Goal: Find specific page/section: Find specific page/section

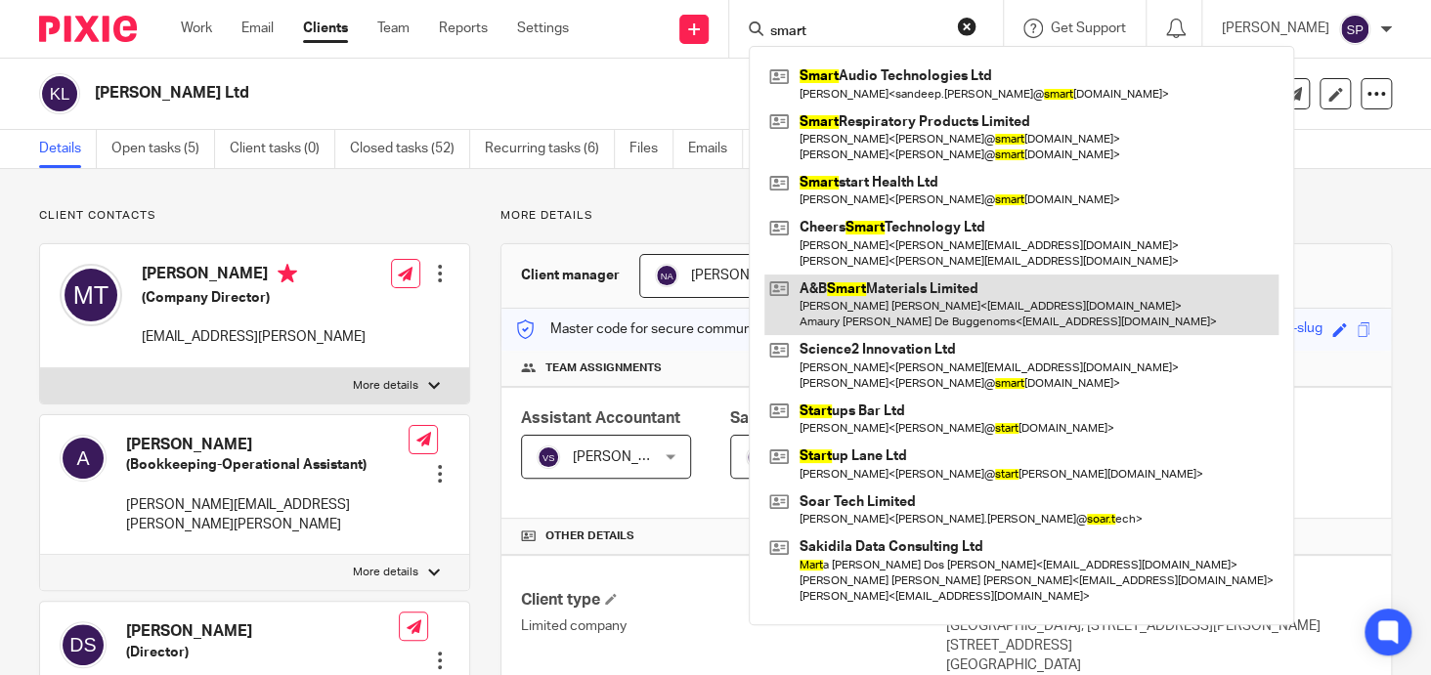
type input "smart"
click at [894, 284] on link at bounding box center [1021, 305] width 514 height 61
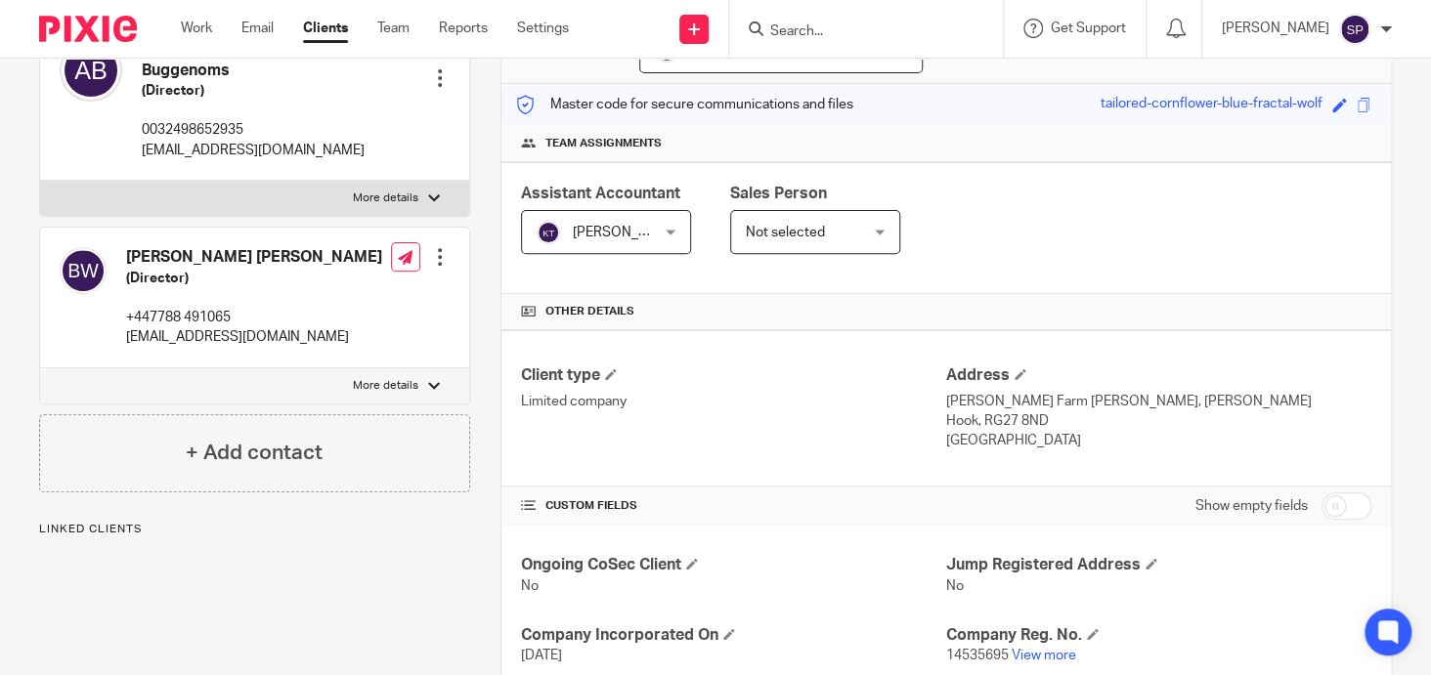
scroll to position [196, 0]
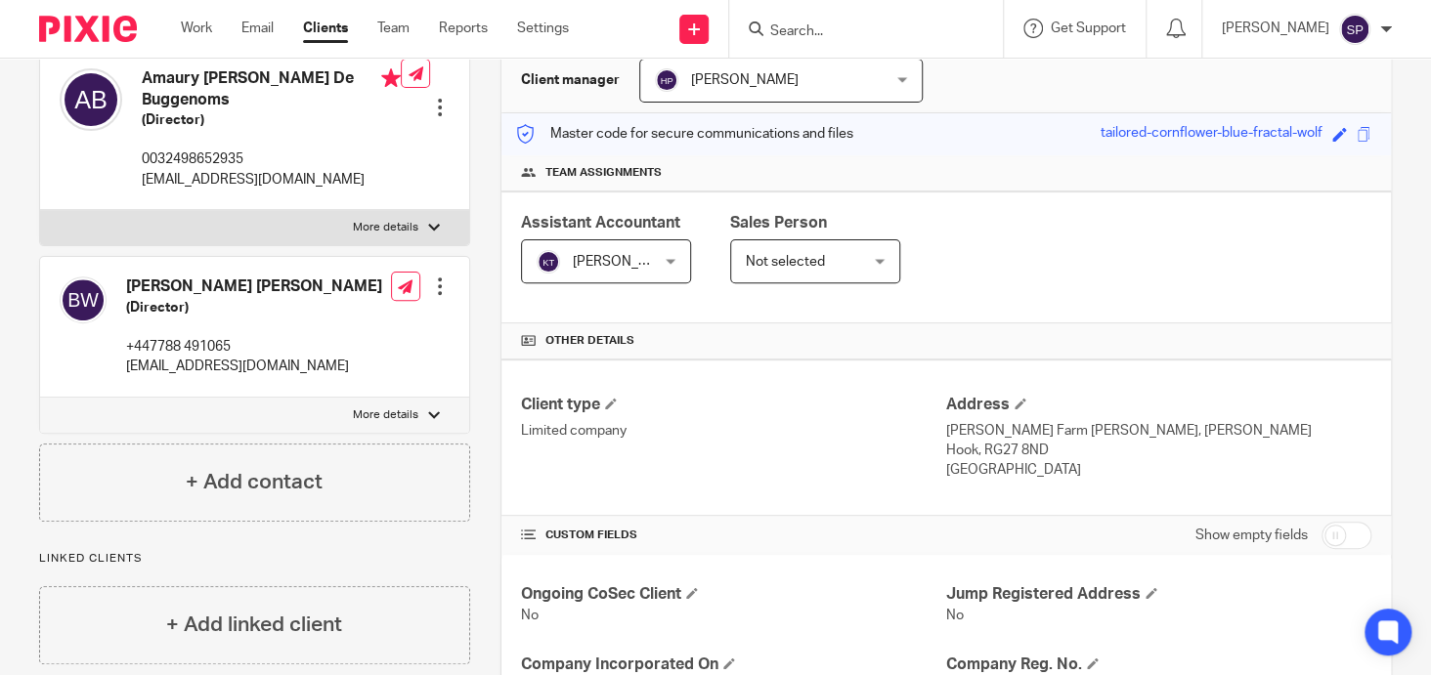
click at [774, 28] on input "Search" at bounding box center [856, 32] width 176 height 18
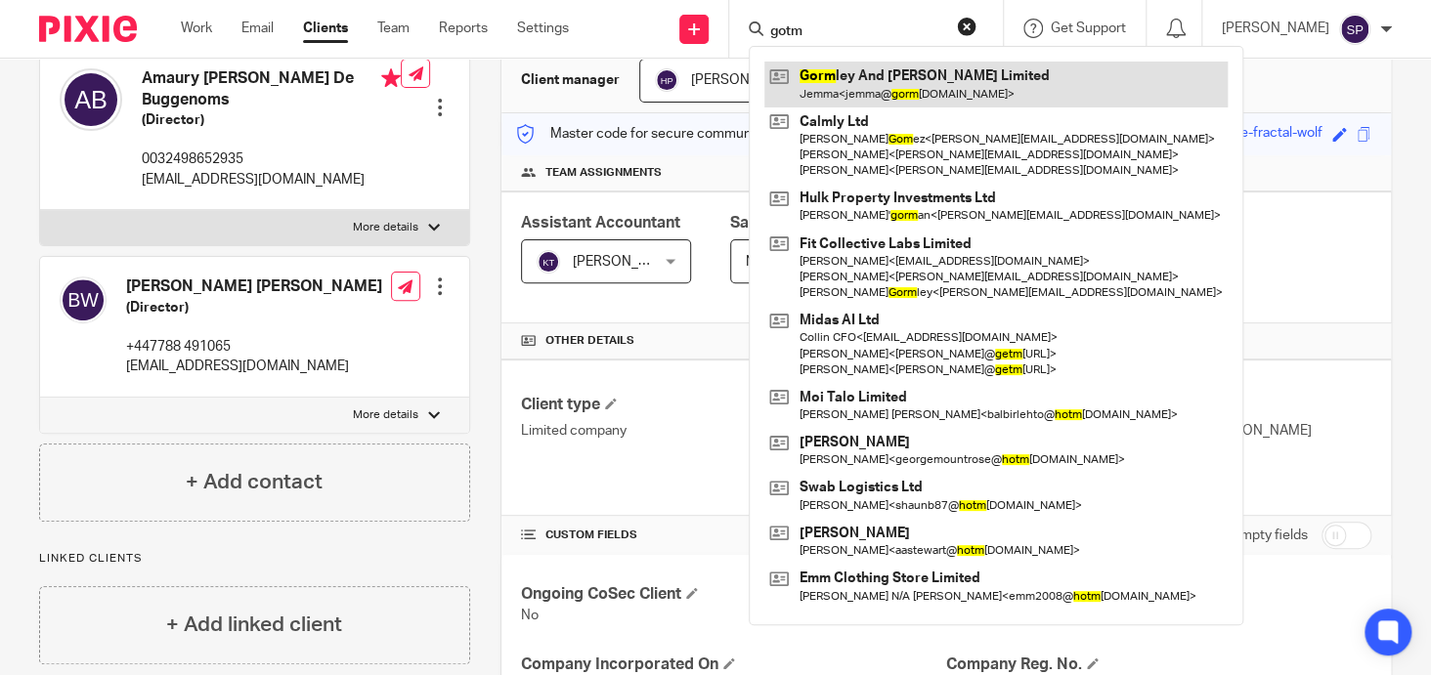
type input "gotm"
click at [905, 70] on link at bounding box center [995, 84] width 463 height 45
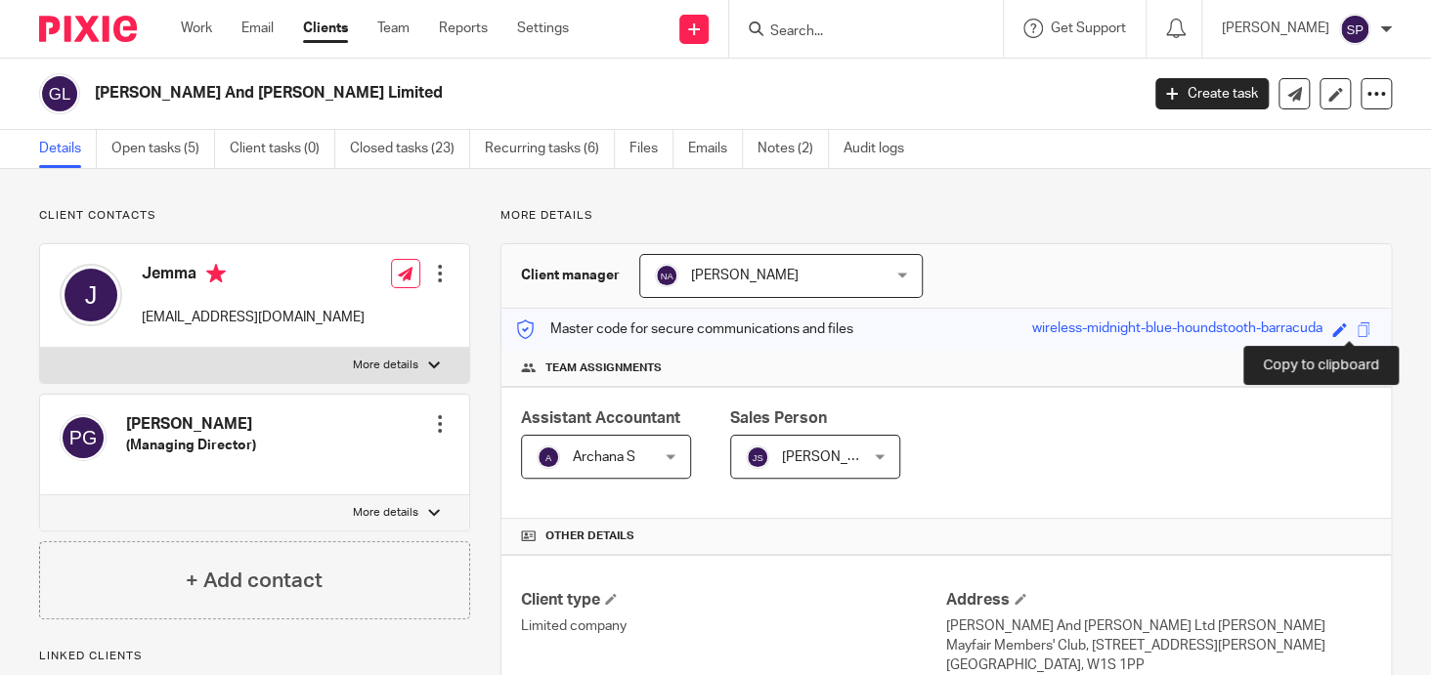
click at [1357, 331] on span at bounding box center [1364, 330] width 15 height 15
